Goal: Transaction & Acquisition: Purchase product/service

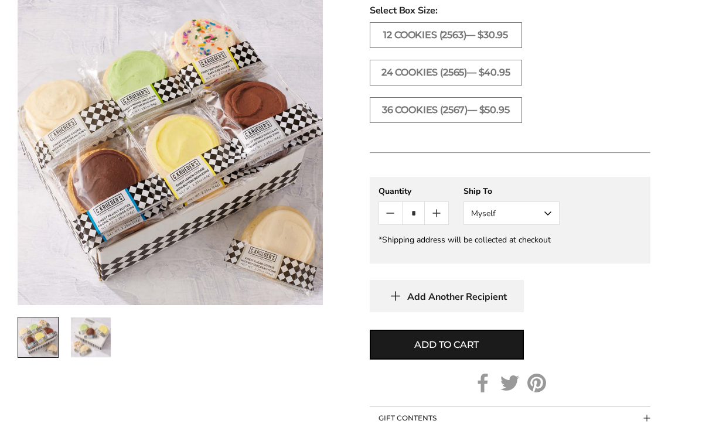
scroll to position [778, 0]
click at [83, 344] on img "2 / 2" at bounding box center [91, 337] width 40 height 40
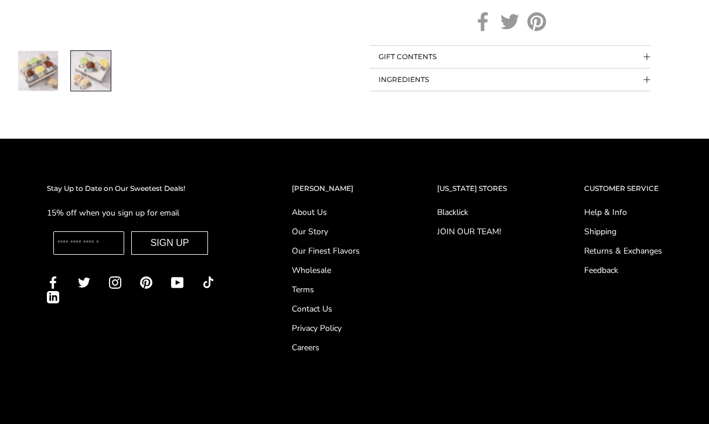
scroll to position [1148, 0]
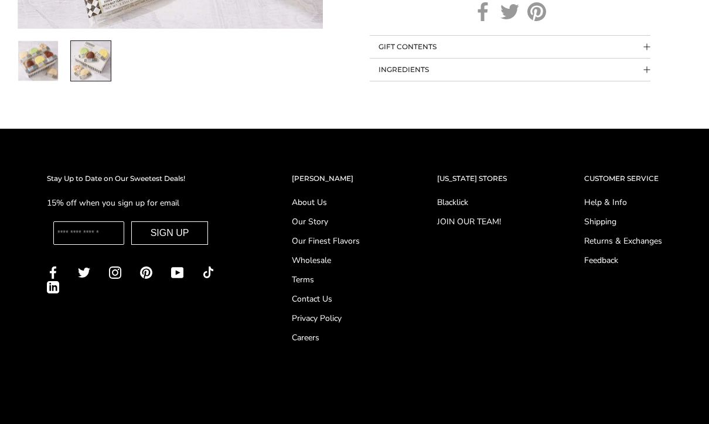
click at [616, 216] on link "Shipping" at bounding box center [623, 222] width 78 height 12
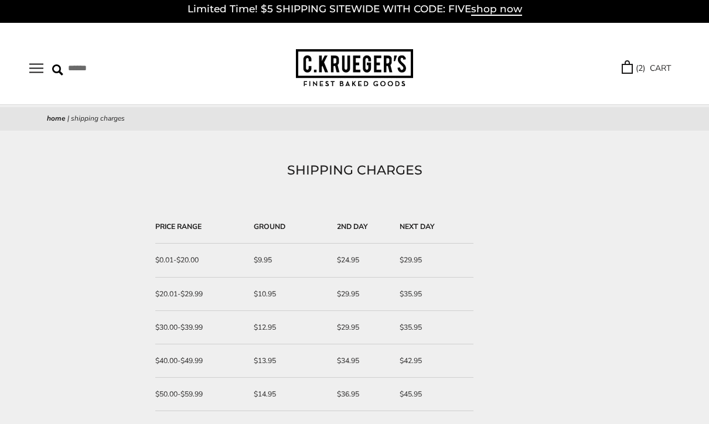
scroll to position [6, 0]
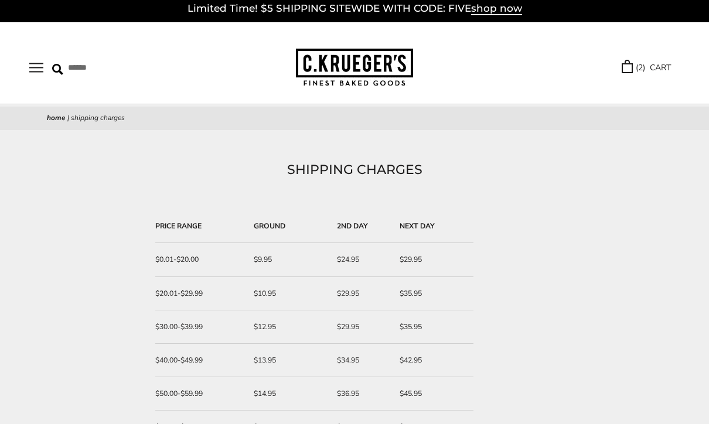
click at [370, 72] on img at bounding box center [354, 68] width 117 height 38
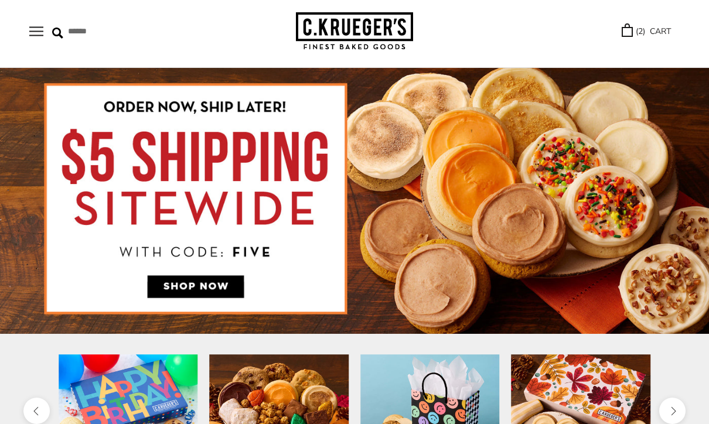
scroll to position [42, 0]
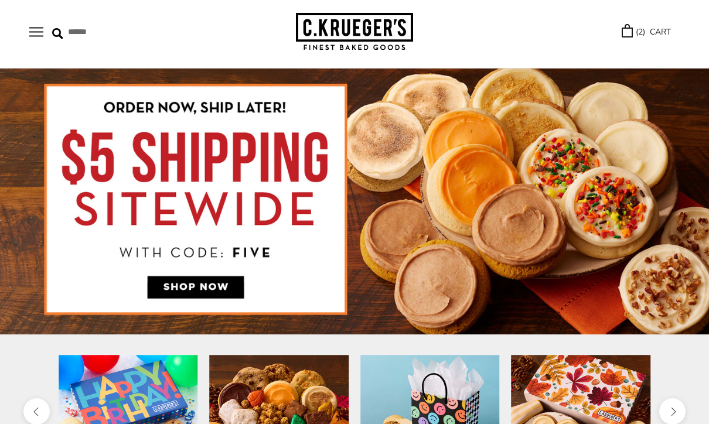
click at [662, 18] on div "****** TRY US! Sign In ( 2 ) CART ( 2 ) CART Bestsellers Fall NEW! Cozy Autumn …" at bounding box center [354, 28] width 709 height 82
click at [642, 29] on link "( 2 ) CART" at bounding box center [645, 31] width 49 height 13
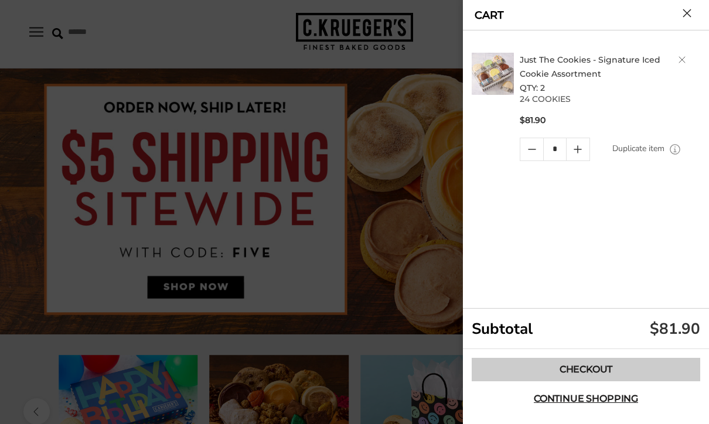
click at [624, 371] on link "Checkout" at bounding box center [585, 369] width 228 height 23
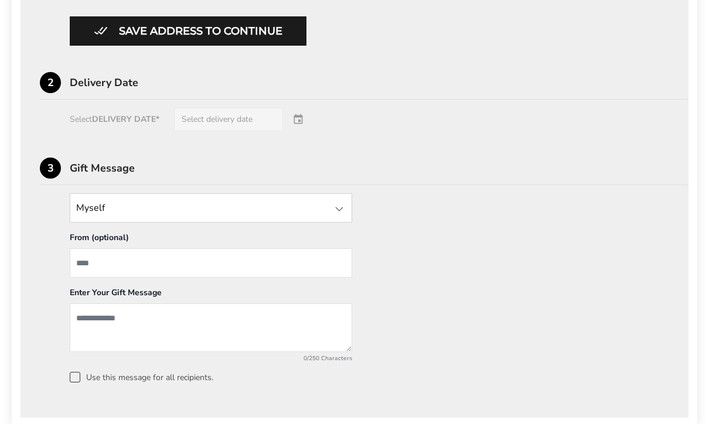
scroll to position [751, 0]
click at [297, 132] on div "Select DELIVERY DATE* Select delivery date" at bounding box center [354, 119] width 629 height 23
click at [228, 132] on div "Select DELIVERY DATE* Select delivery date" at bounding box center [354, 119] width 629 height 23
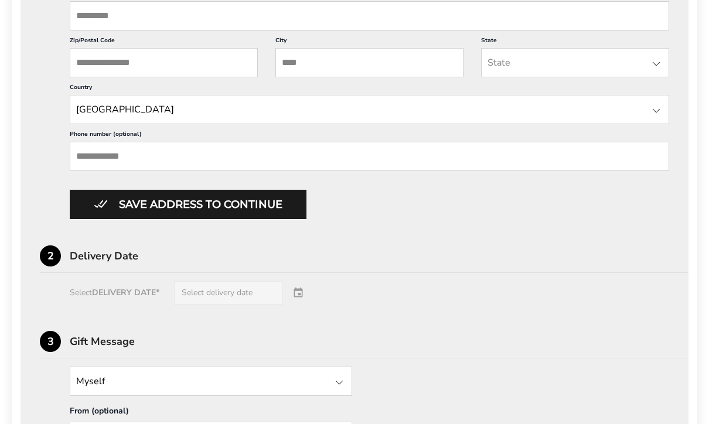
scroll to position [567, 0]
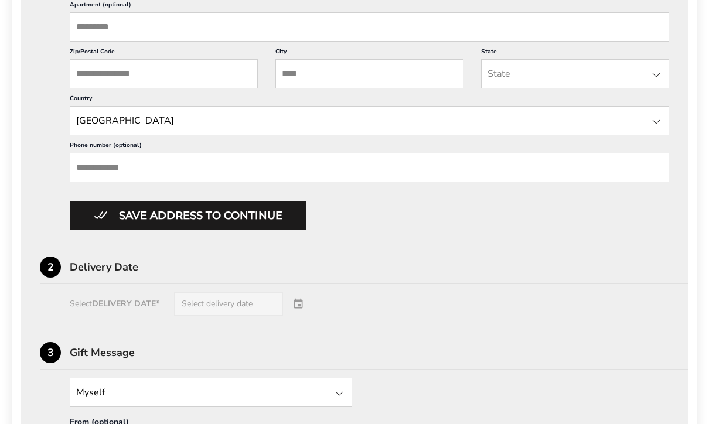
click at [294, 316] on div "Select DELIVERY DATE* Select delivery date" at bounding box center [354, 303] width 629 height 23
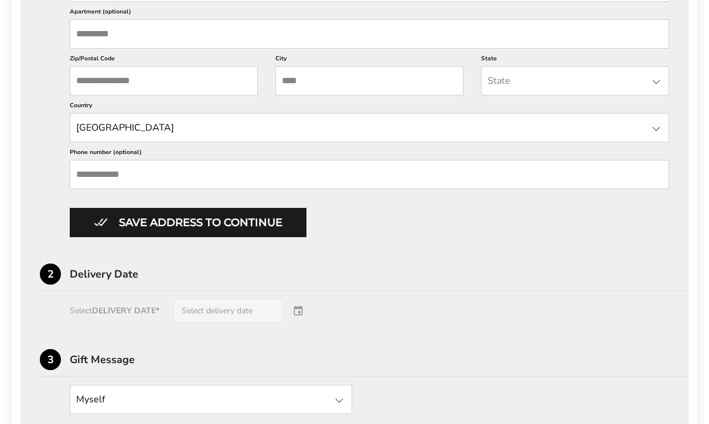
scroll to position [536, 0]
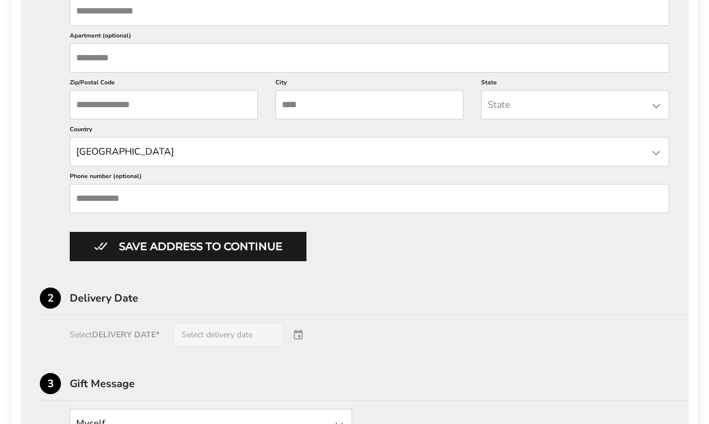
click at [189, 120] on input "Zip/Postal Code" at bounding box center [164, 105] width 188 height 29
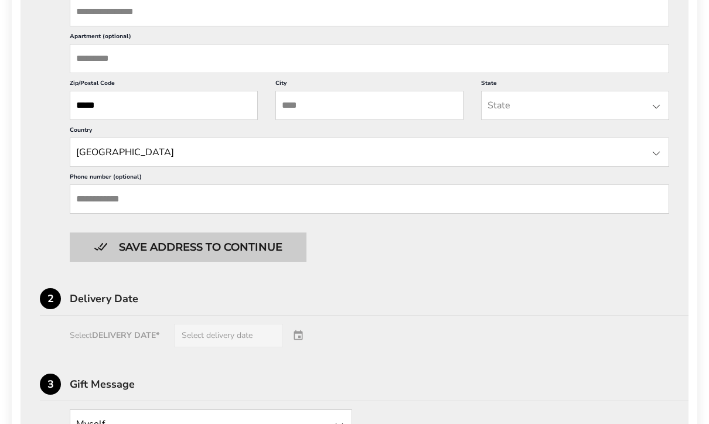
type input "*****"
click at [272, 261] on button "Save address to continue" at bounding box center [188, 246] width 237 height 29
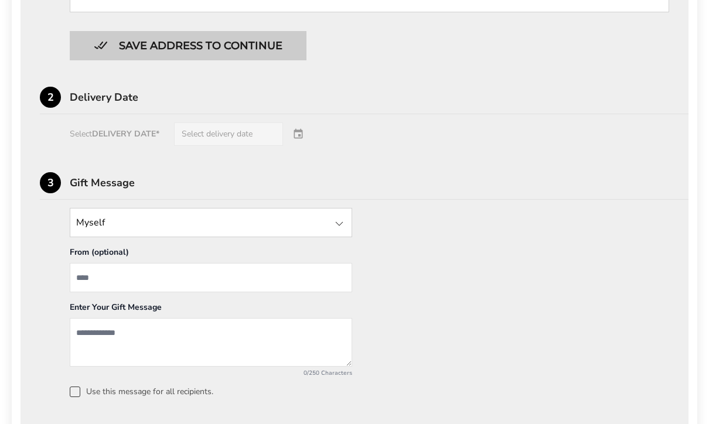
scroll to position [799, 0]
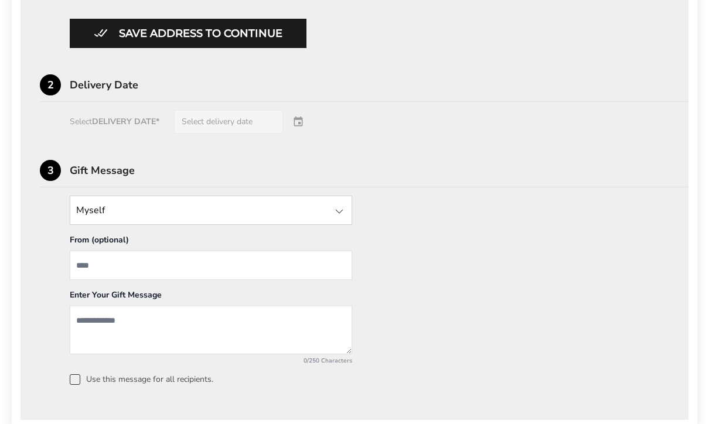
click at [290, 134] on div "Select DELIVERY DATE* Select delivery date" at bounding box center [354, 121] width 629 height 23
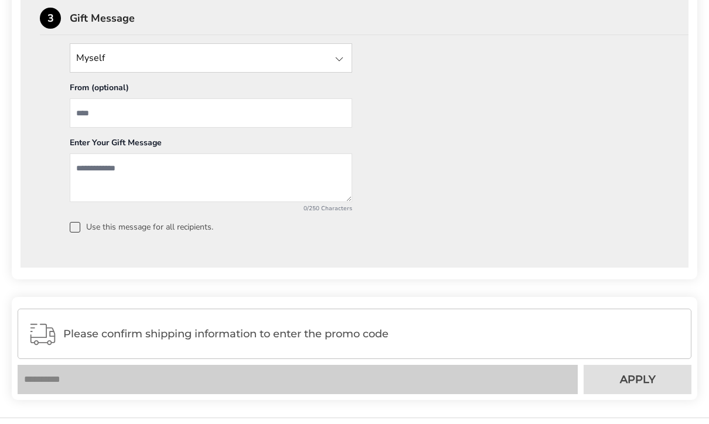
scroll to position [1090, 0]
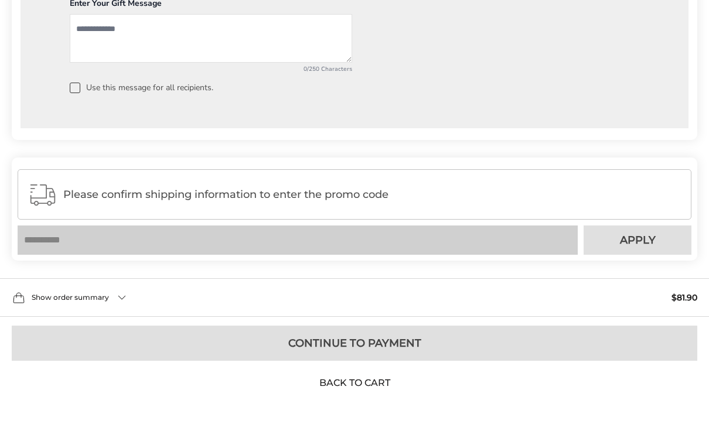
click at [371, 390] on link "Back to Cart" at bounding box center [354, 383] width 82 height 13
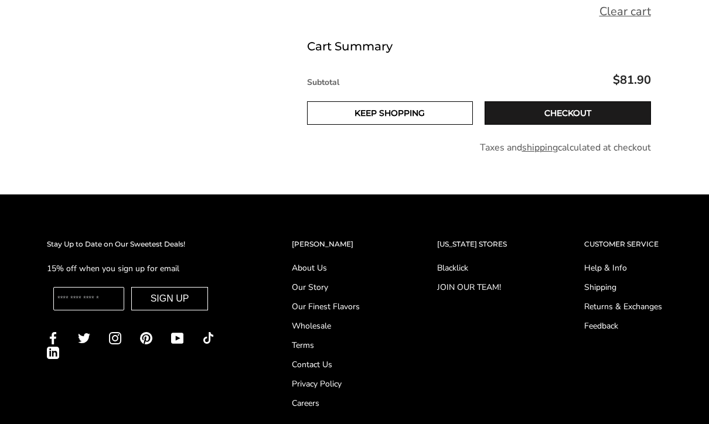
scroll to position [405, 0]
click at [611, 287] on link "Shipping" at bounding box center [623, 287] width 78 height 12
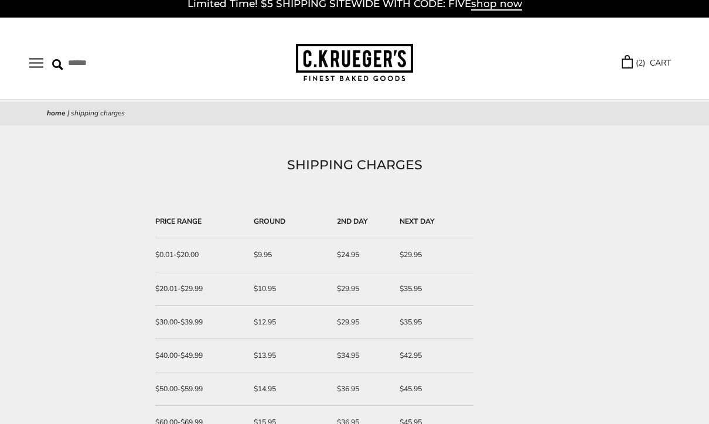
scroll to position [21, 0]
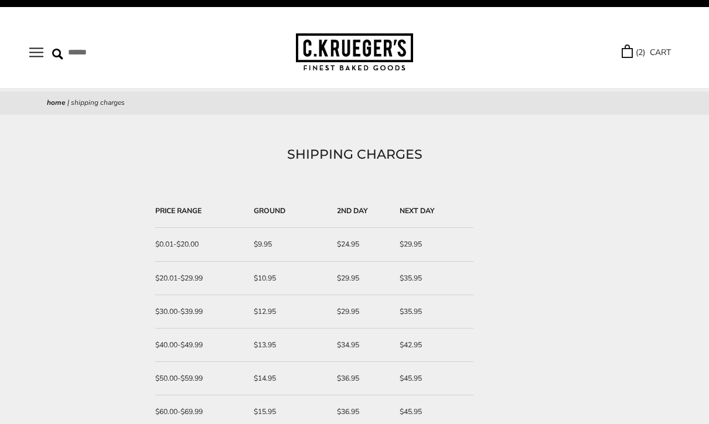
click at [43, 57] on button "Open navigation" at bounding box center [36, 52] width 14 height 10
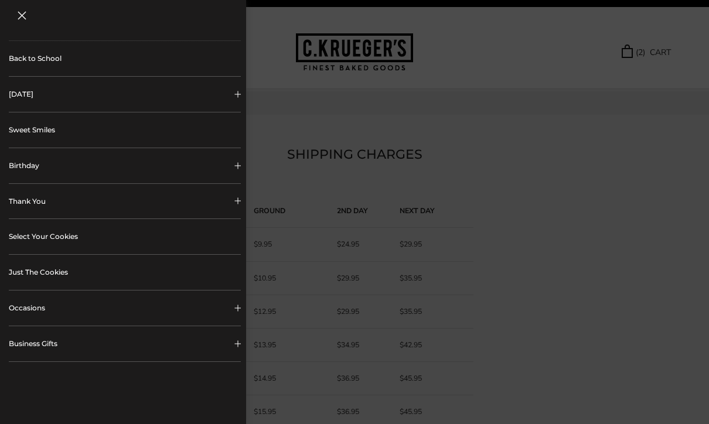
scroll to position [173, 0]
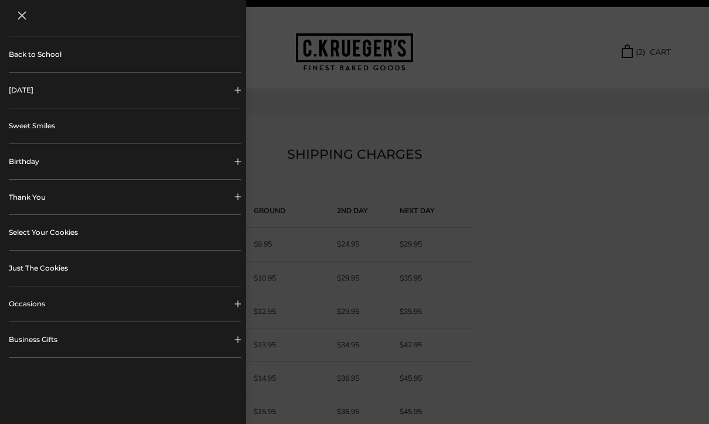
click at [202, 198] on button "Thank You" at bounding box center [125, 197] width 232 height 35
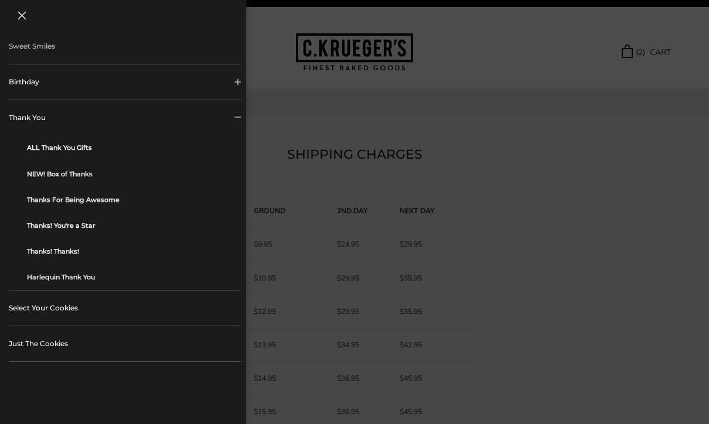
scroll to position [253, 0]
click at [81, 175] on link "NEW! Box of Thanks" at bounding box center [129, 173] width 205 height 26
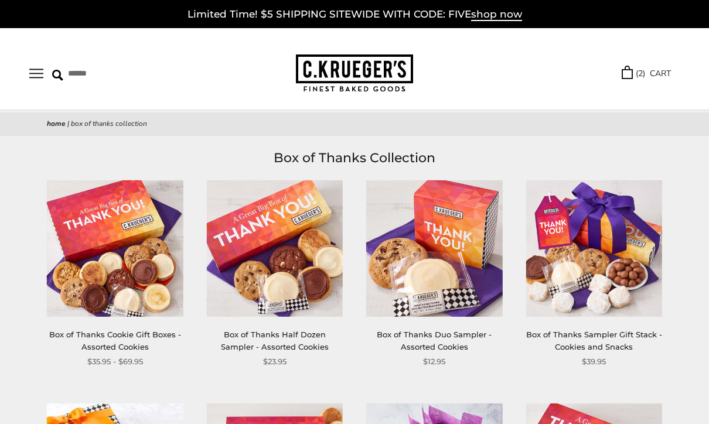
click at [43, 70] on button "Open navigation" at bounding box center [36, 74] width 14 height 10
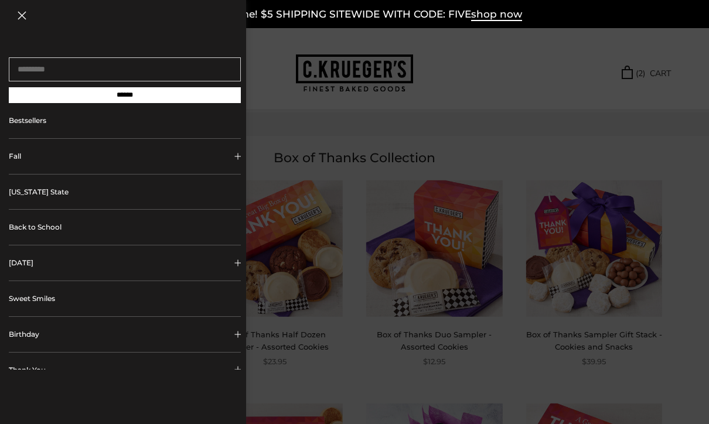
click at [75, 125] on link "Bestsellers" at bounding box center [125, 120] width 232 height 35
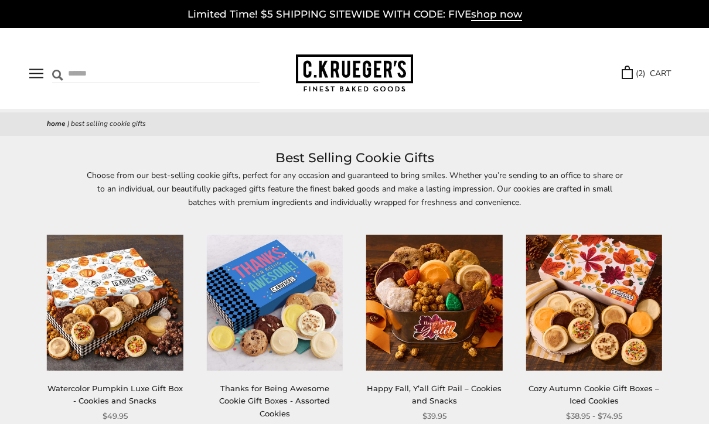
click at [67, 80] on input "Search" at bounding box center [119, 73] width 135 height 18
type input "*********"
click at [236, 72] on input "******" at bounding box center [244, 72] width 32 height 16
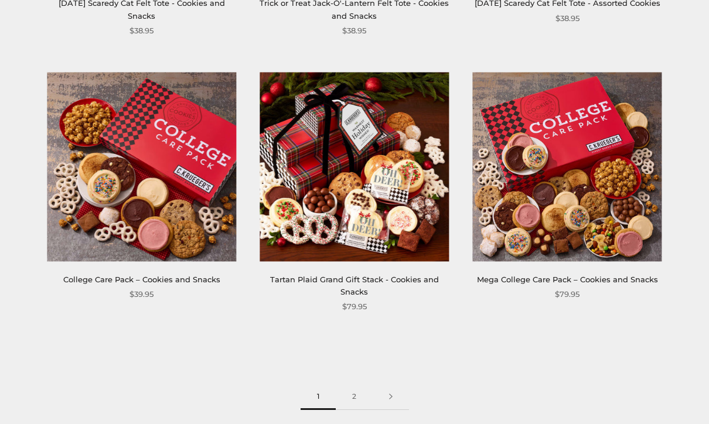
scroll to position [3155, 0]
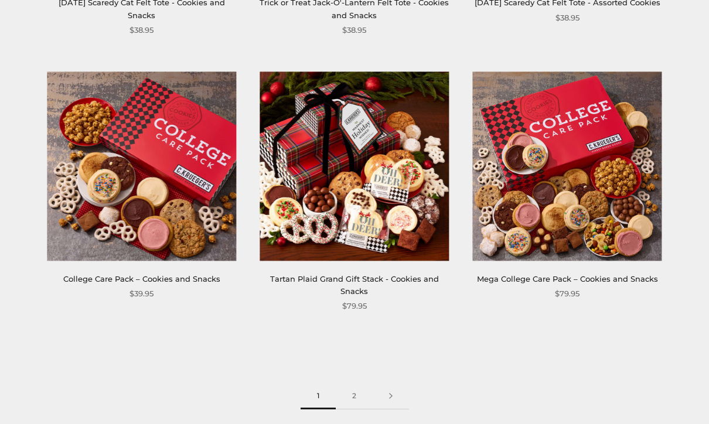
click at [355, 384] on link "2" at bounding box center [354, 397] width 37 height 26
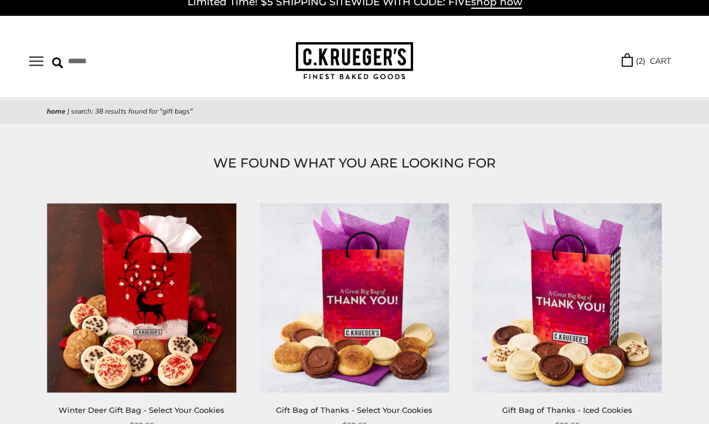
scroll to position [0, 0]
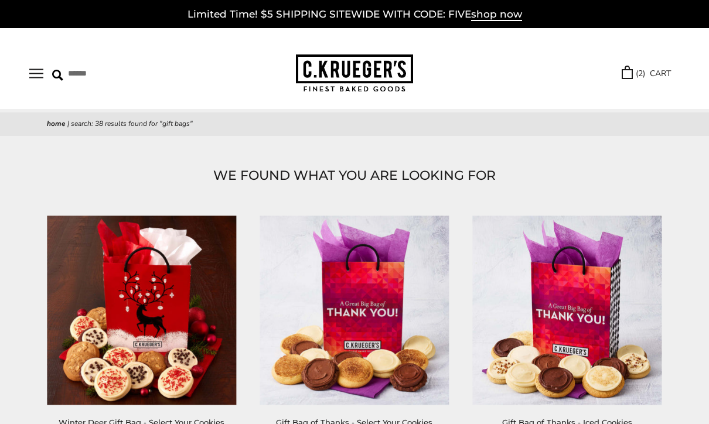
click at [661, 69] on link "( 2 ) CART" at bounding box center [645, 73] width 49 height 13
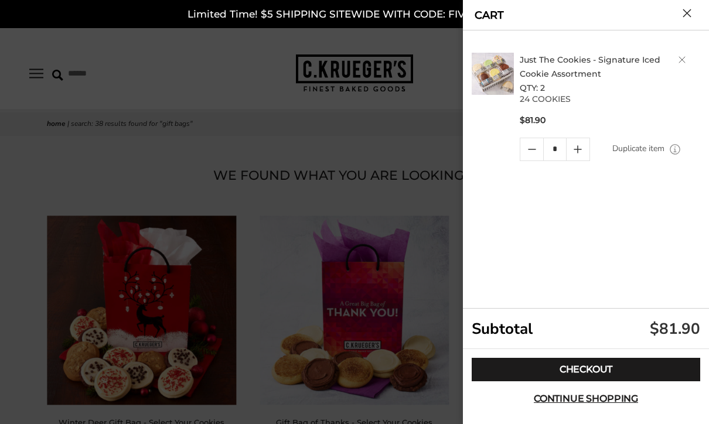
click at [524, 263] on div "Just The Cookies - Signature Iced Cookie Assortment QTY: 2 24 COOKIES $81.90 * …" at bounding box center [587, 169] width 232 height 278
click at [590, 57] on link "Just The Cookies - Signature Iced Cookie Assortment" at bounding box center [589, 66] width 141 height 25
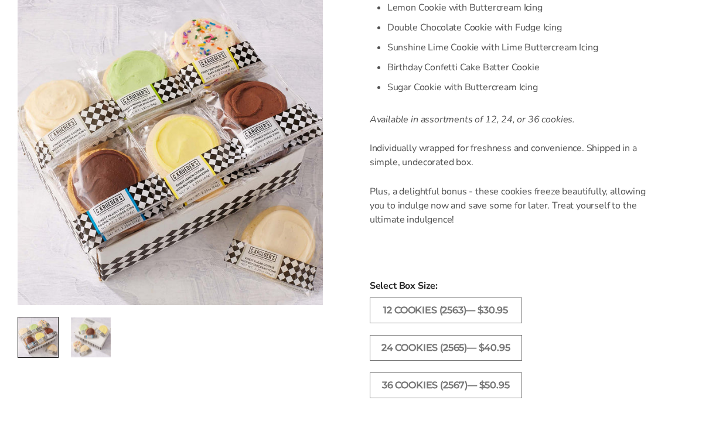
scroll to position [501, 0]
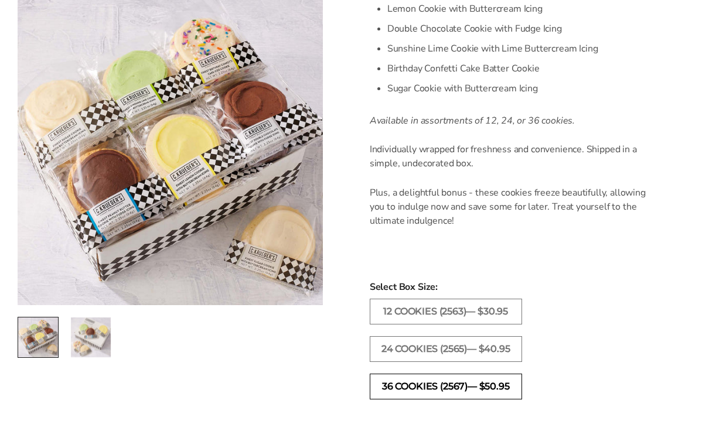
click at [483, 399] on label "36 COOKIES (2567)— $50.95" at bounding box center [446, 387] width 152 height 26
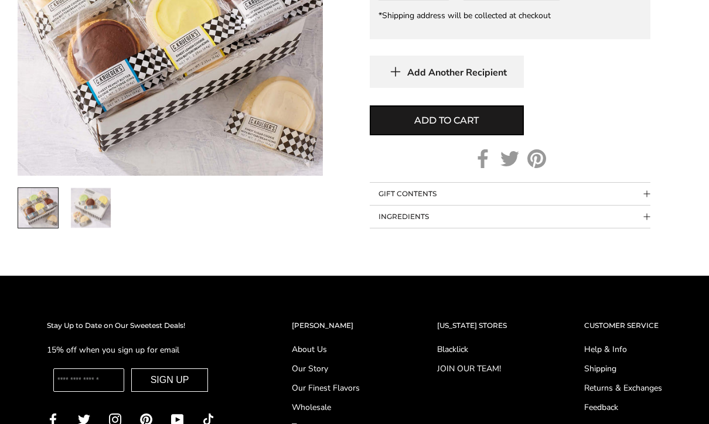
scroll to position [942, 0]
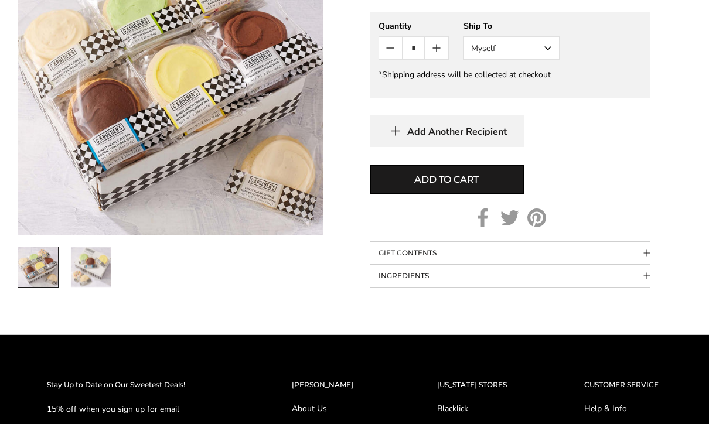
click at [648, 251] on span "Collapsible block button" at bounding box center [647, 254] width 6 height 6
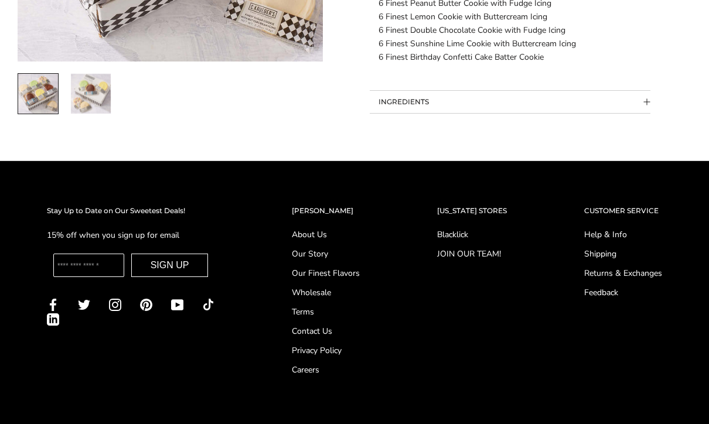
scroll to position [1459, 0]
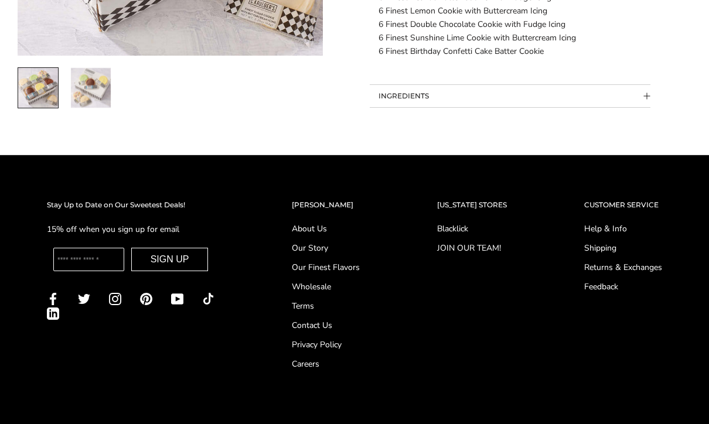
click at [300, 230] on link "About Us" at bounding box center [326, 229] width 68 height 12
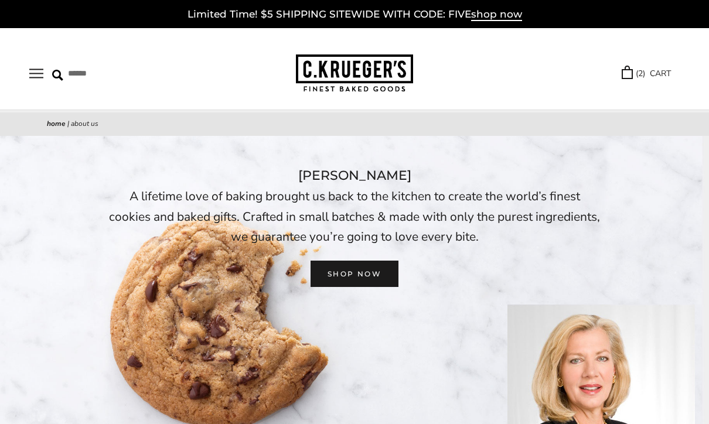
click at [43, 74] on button "Open navigation" at bounding box center [36, 74] width 14 height 10
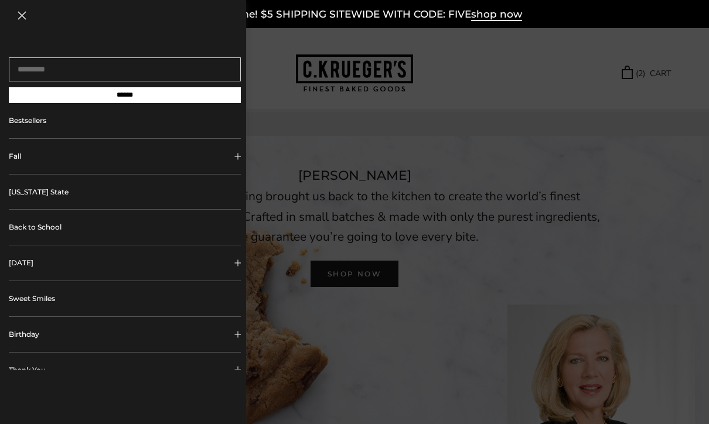
click at [105, 125] on link "Bestsellers" at bounding box center [125, 120] width 232 height 35
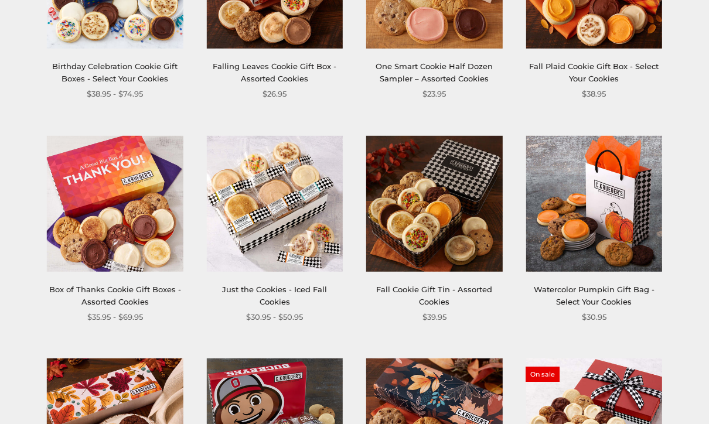
scroll to position [541, 0]
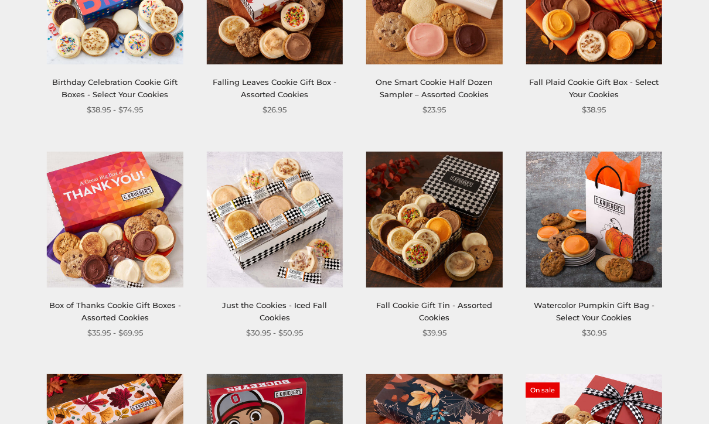
click at [282, 301] on link "Just the Cookies - Iced Fall Cookies" at bounding box center [274, 312] width 105 height 22
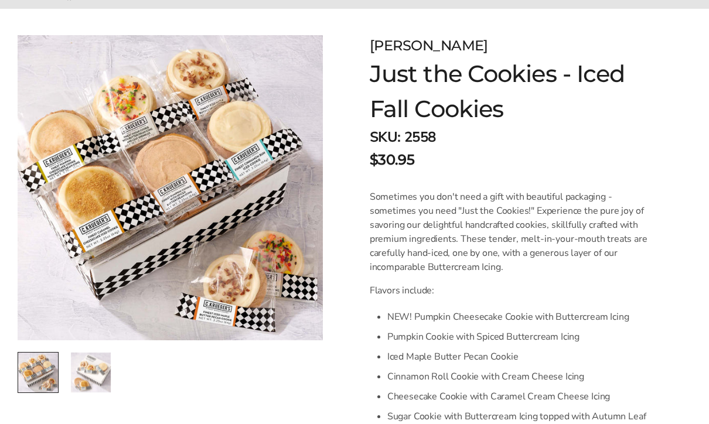
scroll to position [129, 0]
